Goal: Task Accomplishment & Management: Use online tool/utility

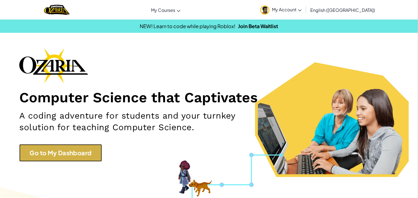
click at [92, 154] on link "Go to My Dashboard" at bounding box center [60, 152] width 83 height 17
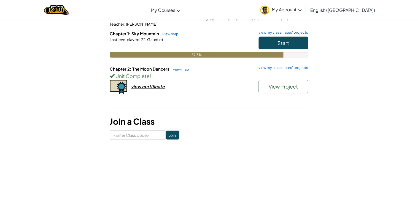
scroll to position [54, 0]
click at [285, 66] on link "view my classmates' projects" at bounding box center [282, 68] width 52 height 4
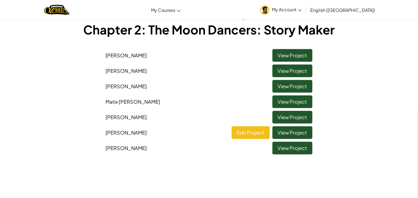
scroll to position [28, 0]
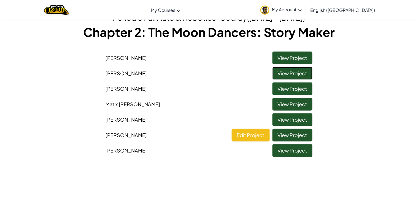
click at [294, 74] on link "View Project" at bounding box center [293, 73] width 40 height 13
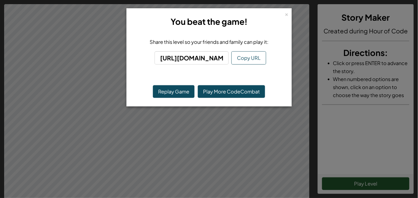
click at [264, 110] on div "× You beat the game! Share this level so your friends and family can play it: […" at bounding box center [209, 99] width 418 height 198
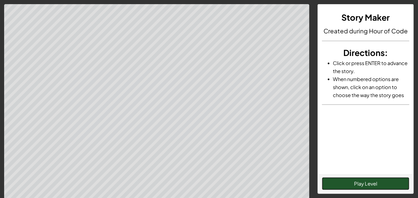
click at [357, 183] on button "Play Level" at bounding box center [365, 183] width 87 height 13
